Goal: Transaction & Acquisition: Purchase product/service

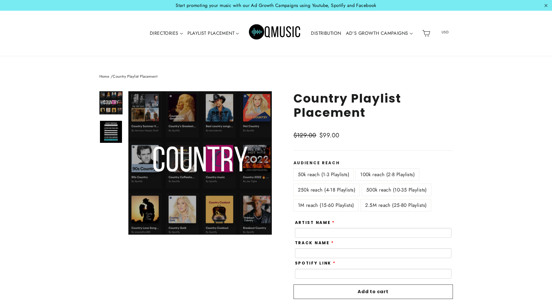
click at [334, 189] on label "250k reach (4-18 Playlists)" at bounding box center [327, 190] width 66 height 12
click at [391, 189] on label "500k reach (10-35 Playlists)" at bounding box center [396, 190] width 69 height 12
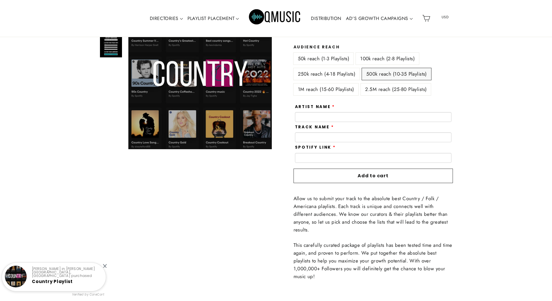
scroll to position [78, 0]
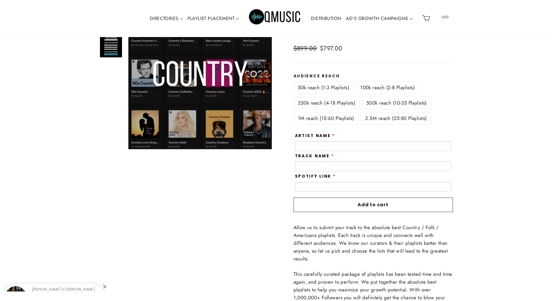
click at [318, 86] on label "50k reach (1-3 Playlists)" at bounding box center [324, 88] width 60 height 12
click at [389, 87] on label "100k reach (2-8 Playlists)" at bounding box center [387, 88] width 63 height 12
click at [323, 86] on label "50k reach (1-3 Playlists)" at bounding box center [324, 88] width 60 height 12
